Goal: Task Accomplishment & Management: Manage account settings

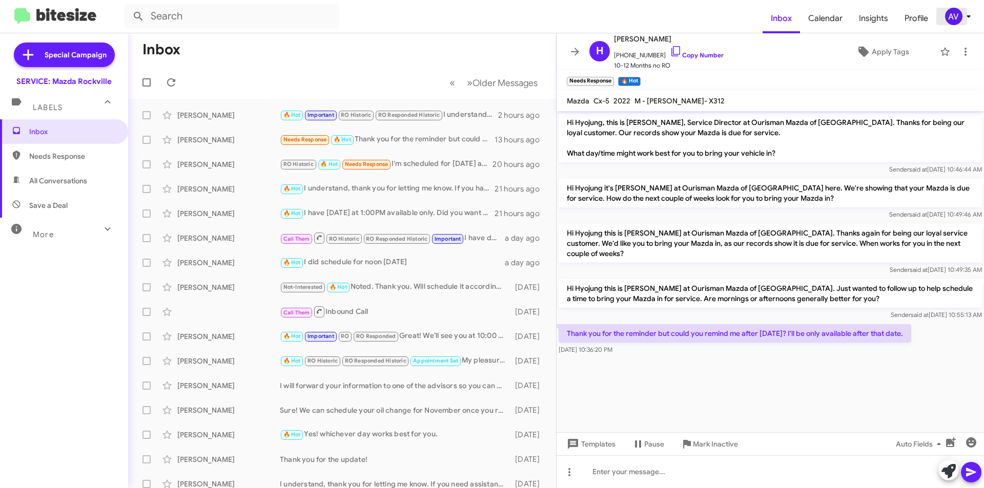
click at [950, 20] on div "AV" at bounding box center [953, 16] width 17 height 17
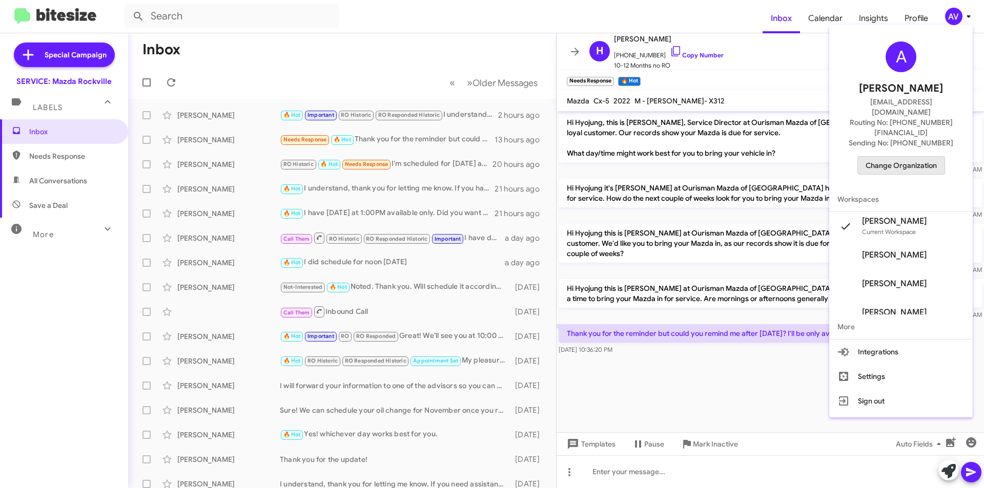
click at [927, 157] on span "Change Organization" at bounding box center [901, 165] width 71 height 17
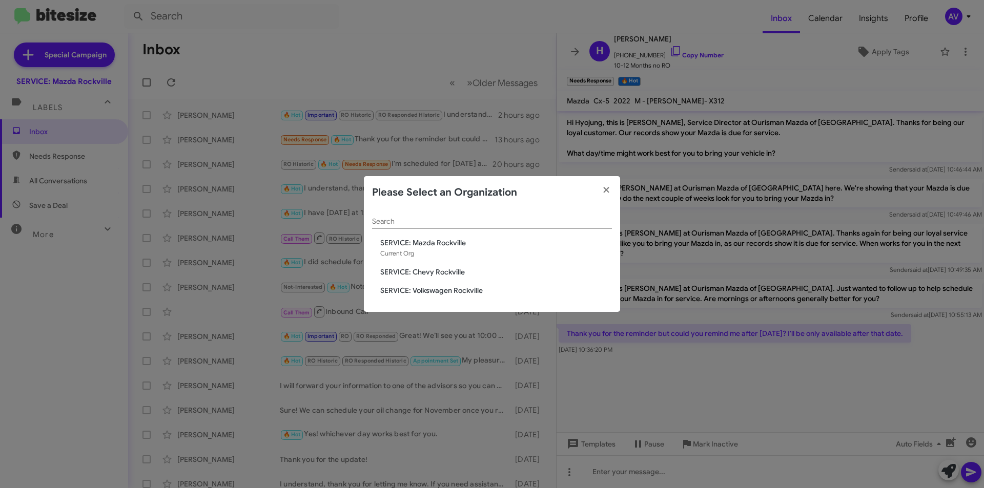
click at [425, 270] on span "SERVICE: Chevy Rockville" at bounding box center [496, 272] width 232 height 10
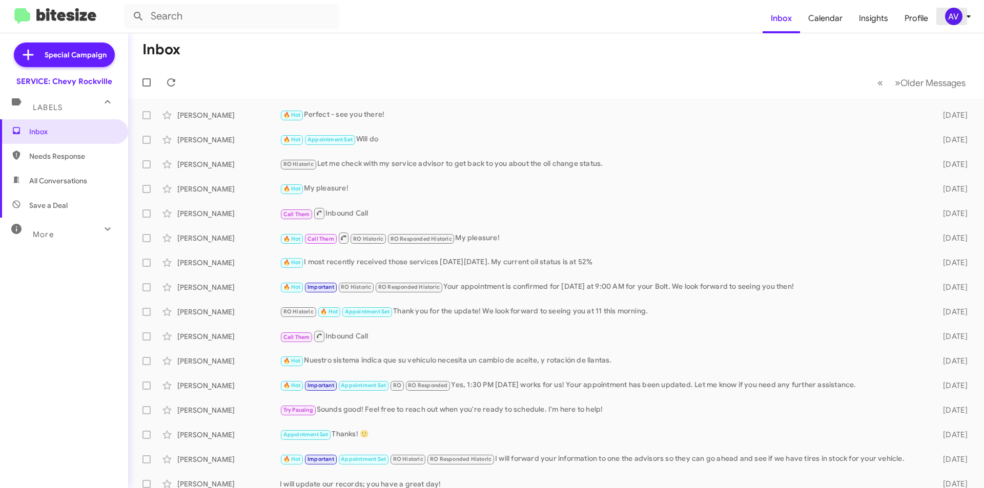
click at [950, 12] on div "AV" at bounding box center [953, 16] width 17 height 17
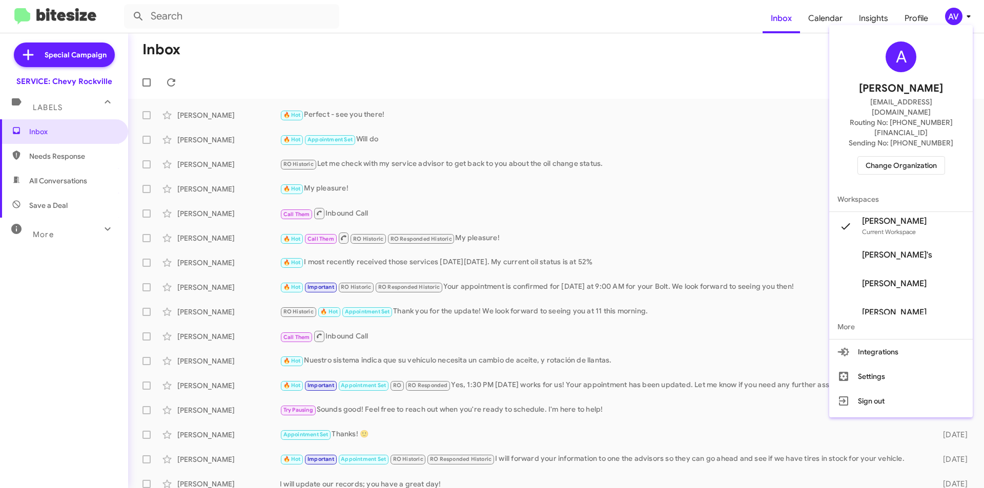
click at [916, 157] on span "Change Organization" at bounding box center [901, 165] width 71 height 17
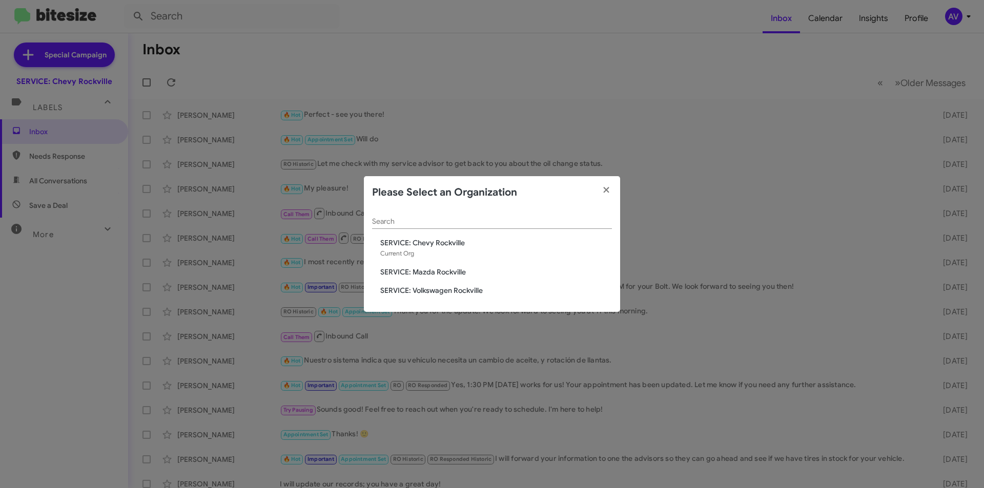
click at [458, 291] on span "SERVICE: Volkswagen Rockville" at bounding box center [496, 290] width 232 height 10
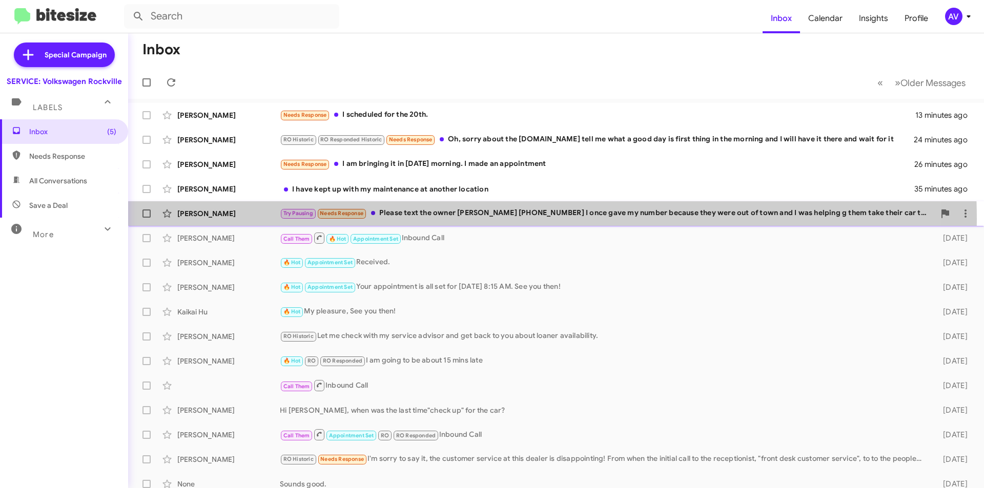
click at [438, 220] on div "David Capitan Try Pausing Needs Response Please text the owner David +1 (202) 9…" at bounding box center [556, 213] width 840 height 21
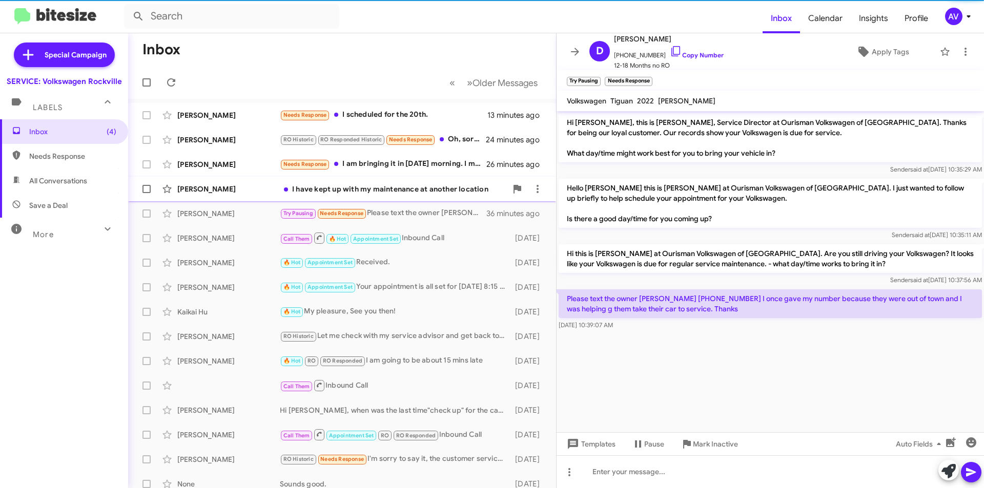
click at [404, 190] on div "I have kept up with my maintenance at another location" at bounding box center [393, 189] width 227 height 10
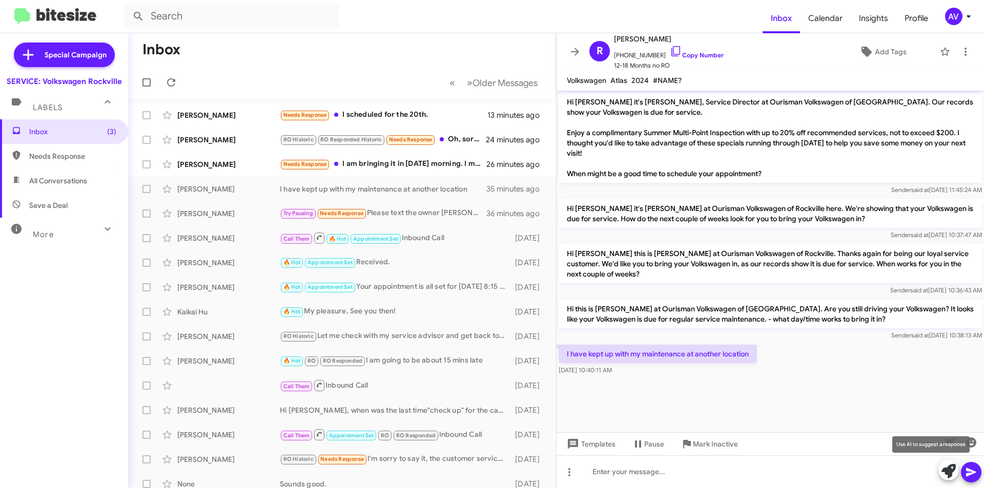
click at [942, 475] on icon at bounding box center [949, 471] width 14 height 14
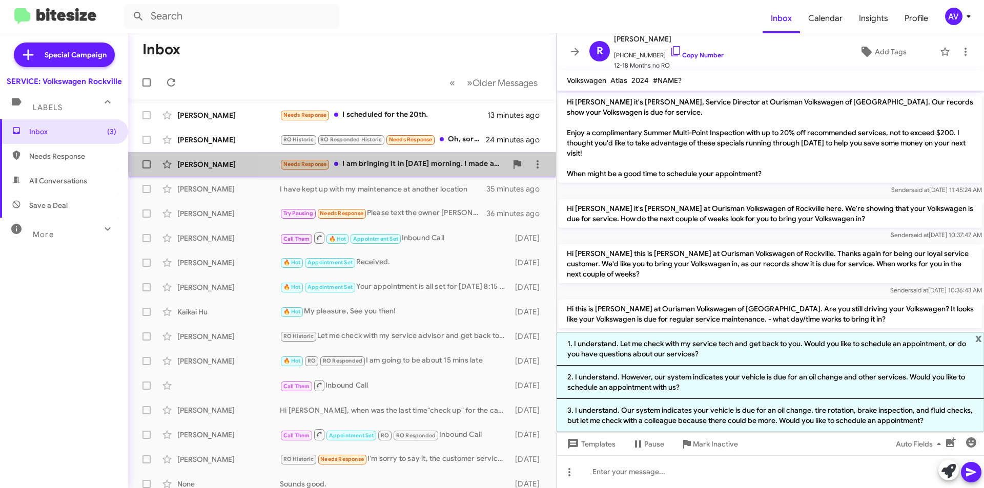
click at [406, 157] on div "Douglas Crawford Needs Response I am bringing it in Monday morning. I made an a…" at bounding box center [342, 164] width 412 height 21
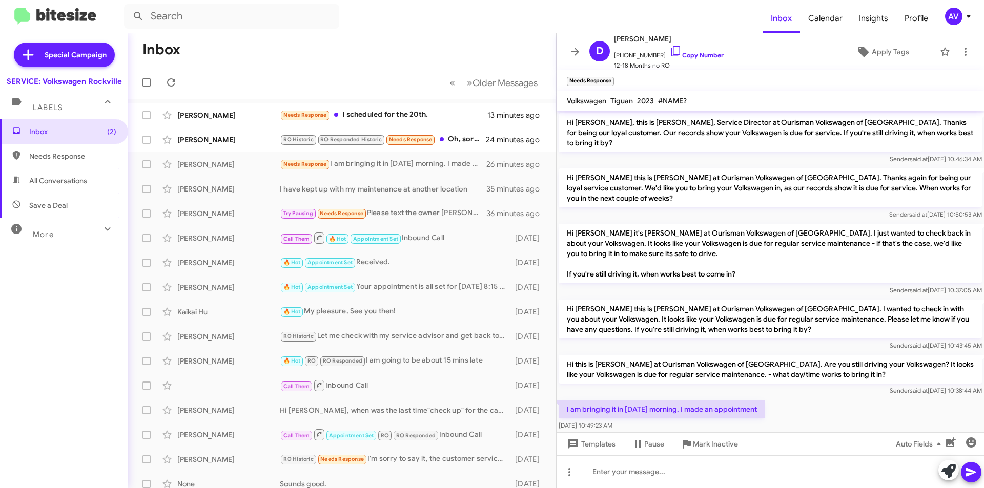
scroll to position [6, 0]
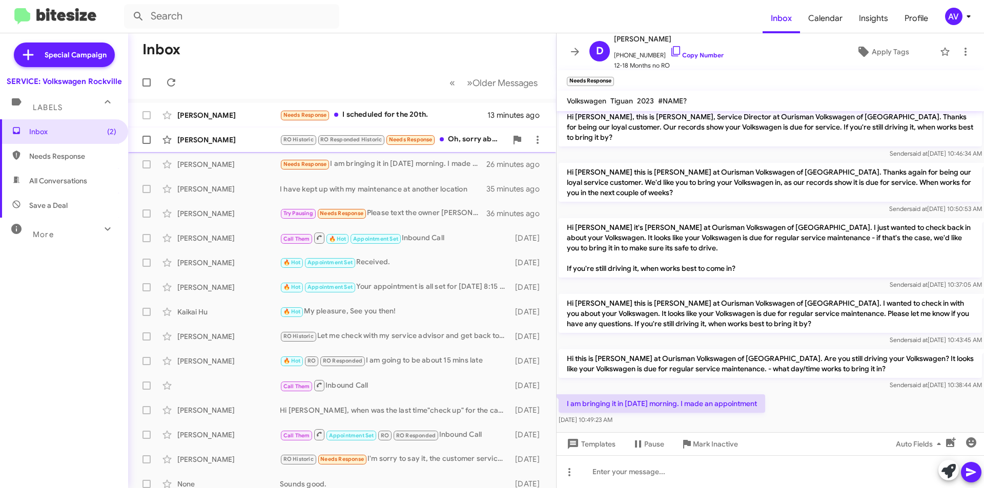
click at [460, 145] on div "RO Historic RO Responded Historic Needs Response Oh, sorry about the delay.You …" at bounding box center [393, 140] width 227 height 12
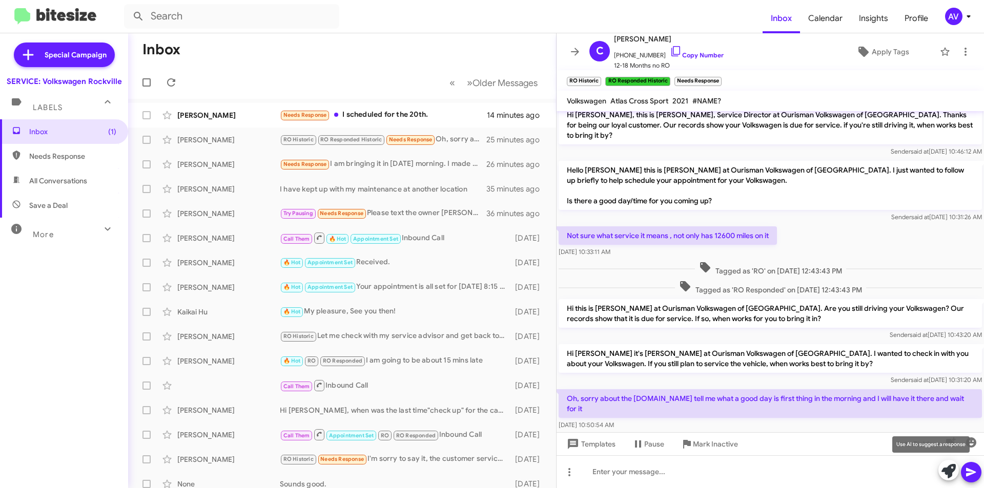
click at [952, 473] on icon at bounding box center [949, 471] width 14 height 14
